Goal: Task Accomplishment & Management: Complete application form

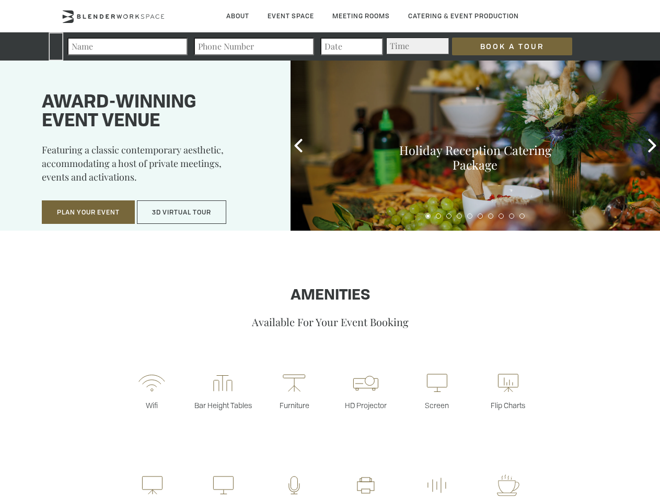
click at [503, 46] on input "Book a Tour" at bounding box center [512, 47] width 120 height 18
click at [88, 213] on button "Plan Your Event" at bounding box center [88, 213] width 93 height 24
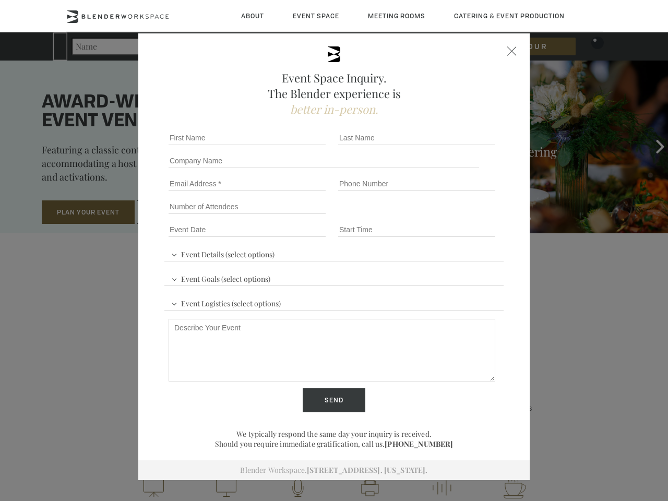
click at [182, 213] on button "3D Virtual Tour" at bounding box center [181, 213] width 89 height 24
click at [298, 146] on div "First name *" at bounding box center [249, 137] width 170 height 23
click at [652, 146] on div "Event Space Inquiry. The Blender experience is better in-person. Event Details …" at bounding box center [334, 250] width 668 height 501
click at [428, 216] on fieldset "Number of Attendees Budget Range" at bounding box center [333, 206] width 339 height 23
click at [438, 216] on fieldset "Number of Attendees Budget Range" at bounding box center [333, 206] width 339 height 23
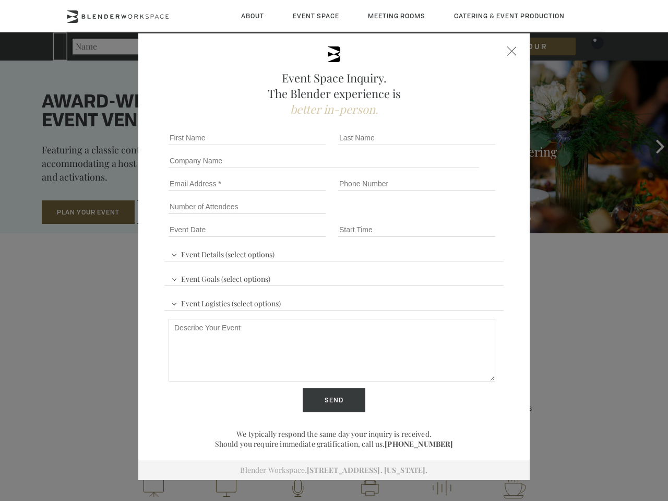
click at [449, 216] on fieldset "Number of Attendees Budget Range" at bounding box center [333, 206] width 339 height 23
click at [459, 216] on fieldset "Number of Attendees Budget Range" at bounding box center [333, 206] width 339 height 23
click at [469, 216] on fieldset "Number of Attendees Budget Range" at bounding box center [333, 206] width 339 height 23
